Goal: Task Accomplishment & Management: Manage account settings

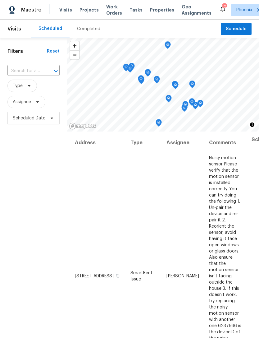
click at [64, 10] on span "Visits" at bounding box center [65, 10] width 13 height 6
click at [11, 119] on span "Scheduled Date" at bounding box center [33, 118] width 52 height 12
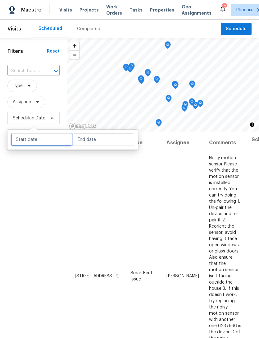
click at [31, 139] on input "text" at bounding box center [41, 139] width 61 height 12
select select "7"
select select "2025"
select select "8"
select select "2025"
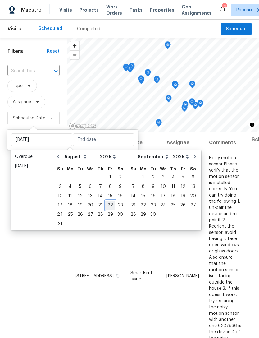
click at [108, 203] on div "22" at bounding box center [110, 205] width 10 height 9
type input "[DATE]"
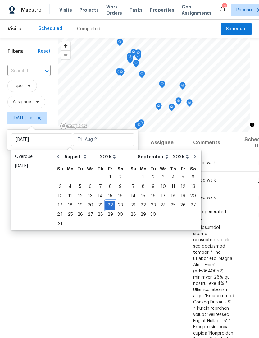
click at [107, 202] on div "22" at bounding box center [110, 205] width 10 height 9
type input "[DATE]"
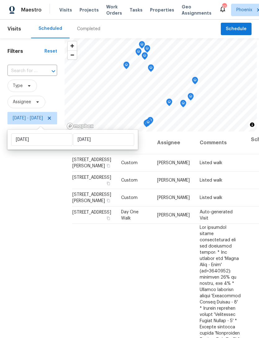
click at [32, 185] on div "Filters Reset ​ Type Assignee Fri, Aug 22 - Fri, Aug 22" at bounding box center [32, 219] width 65 height 363
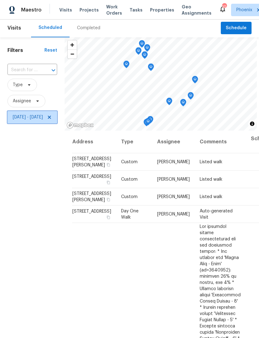
click at [52, 115] on icon at bounding box center [49, 117] width 5 height 5
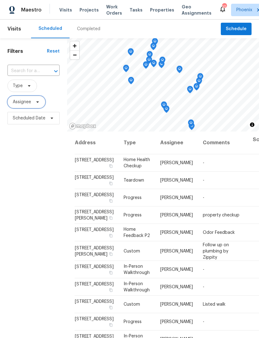
click at [16, 102] on span "Assignee" at bounding box center [22, 102] width 18 height 6
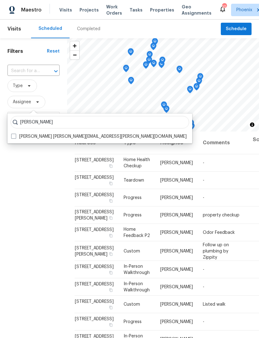
type input "Eric scott"
click at [52, 136] on label "Eric Scott eric.scott@opendoor.com" at bounding box center [98, 136] width 175 height 6
click at [15, 136] on input "Eric Scott eric.scott@opendoor.com" at bounding box center [13, 135] width 4 height 4
checkbox input "true"
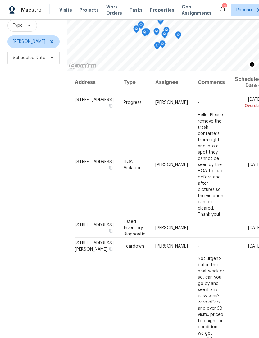
scroll to position [60, 0]
click at [0, 0] on icon at bounding box center [0, 0] width 0 height 0
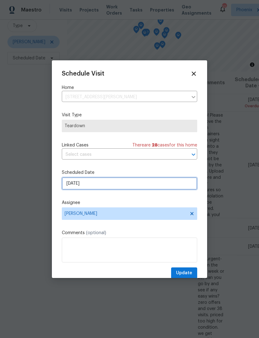
click at [124, 186] on input "8/24/2025" at bounding box center [129, 183] width 135 height 12
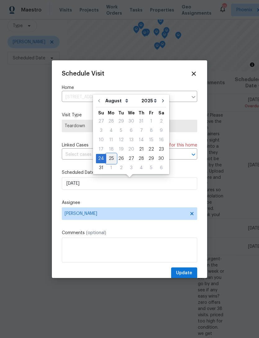
click at [110, 157] on div "25" at bounding box center [111, 158] width 10 height 9
type input "8/25/2025"
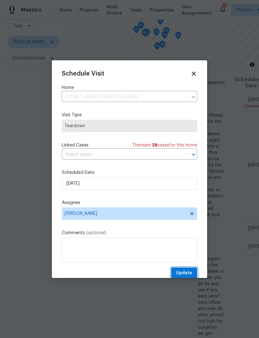
click at [191, 273] on span "Update" at bounding box center [184, 273] width 16 height 8
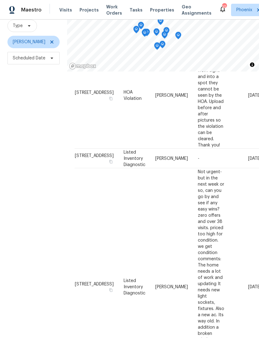
scroll to position [69, 0]
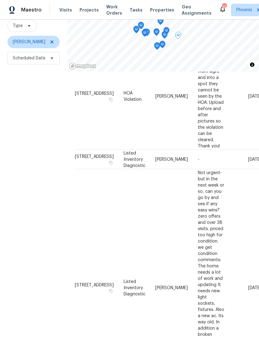
click at [0, 0] on icon at bounding box center [0, 0] width 0 height 0
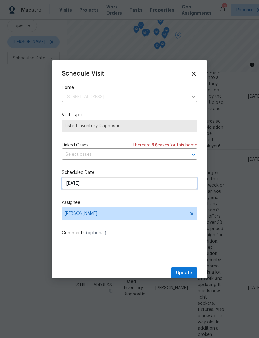
click at [121, 186] on input "8/21/2025" at bounding box center [129, 183] width 135 height 12
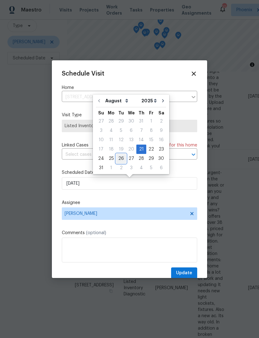
click at [120, 159] on div "26" at bounding box center [121, 158] width 10 height 9
type input "8/26/2025"
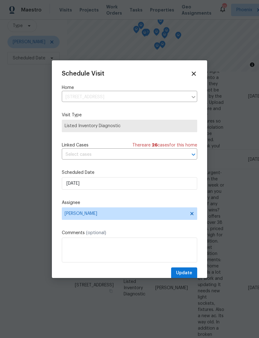
click at [191, 271] on span "Update" at bounding box center [184, 273] width 16 height 8
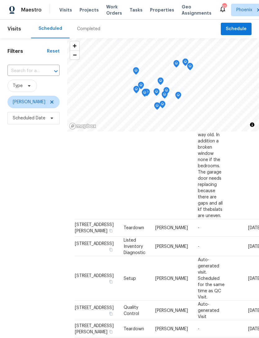
scroll to position [0, 0]
click at [20, 122] on span "Scheduled Date" at bounding box center [33, 118] width 52 height 12
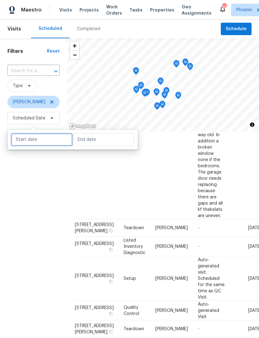
click at [20, 142] on input "text" at bounding box center [41, 139] width 61 height 12
select select "7"
select select "2025"
select select "8"
select select "2025"
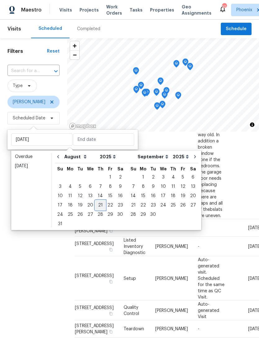
click at [99, 202] on div "21" at bounding box center [100, 205] width 10 height 9
type input "[DATE]"
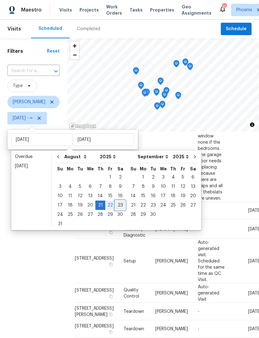
click at [116, 200] on div "23" at bounding box center [120, 204] width 10 height 9
type input "Sat, Aug 23"
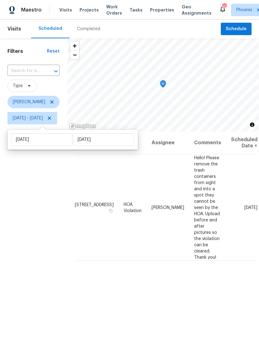
click at [29, 193] on div "Filters Reset ​ Type Eric Scott Thu, Aug 21 - Sat, Aug 23" at bounding box center [33, 219] width 67 height 363
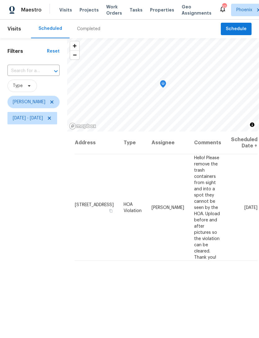
click at [33, 189] on div "Filters Reset ​ Type Eric Scott Thu, Aug 21 - Sat, Aug 23" at bounding box center [33, 219] width 67 height 363
